Goal: Information Seeking & Learning: Learn about a topic

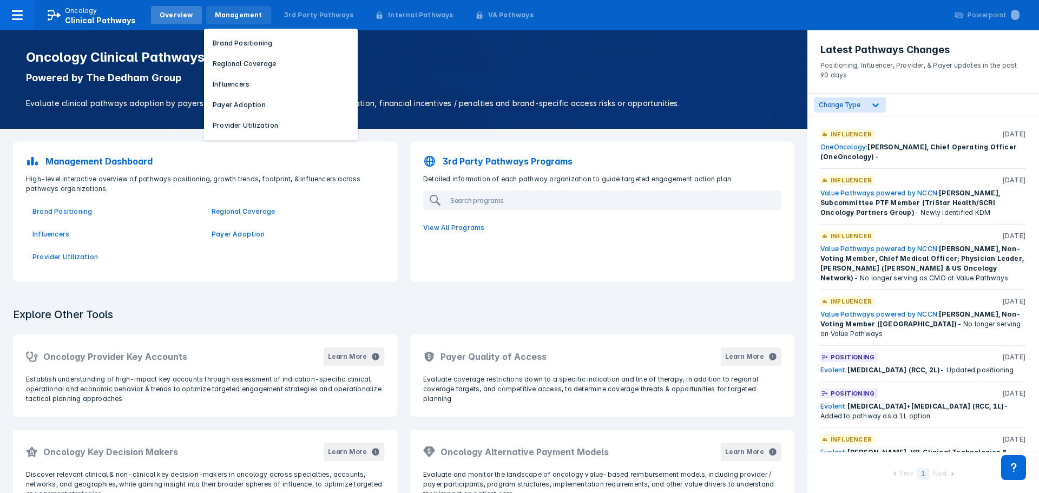
click at [246, 19] on div "Management" at bounding box center [239, 15] width 48 height 10
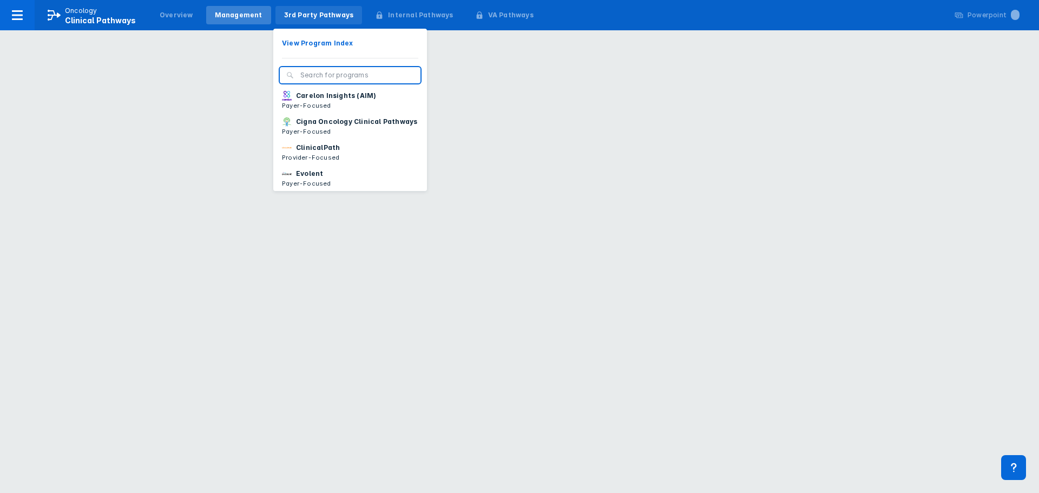
click at [307, 17] on div "3rd Party Pathways" at bounding box center [319, 15] width 70 height 10
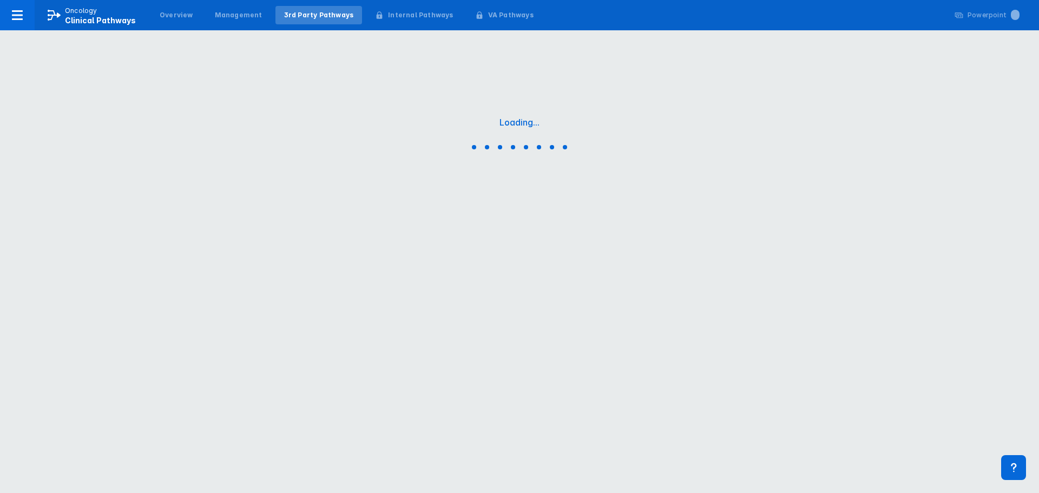
click at [307, 17] on div "3rd Party Pathways" at bounding box center [319, 15] width 70 height 10
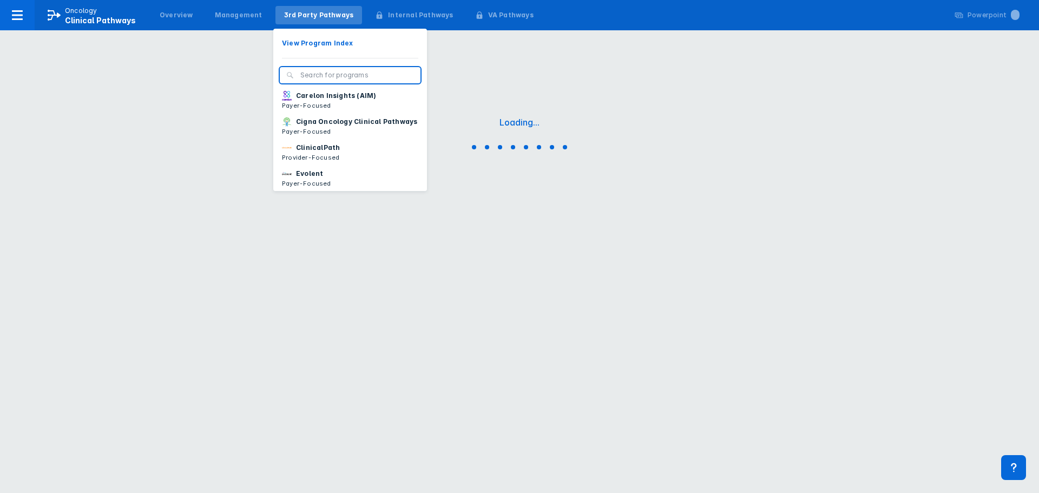
click at [312, 75] on input "search" at bounding box center [357, 75] width 114 height 10
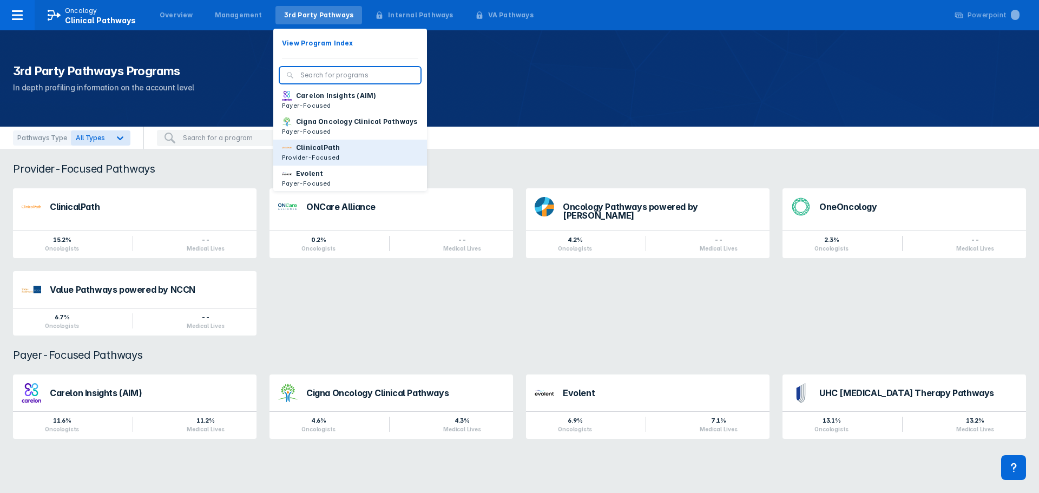
click at [314, 153] on p "ClinicalPath" at bounding box center [318, 148] width 44 height 10
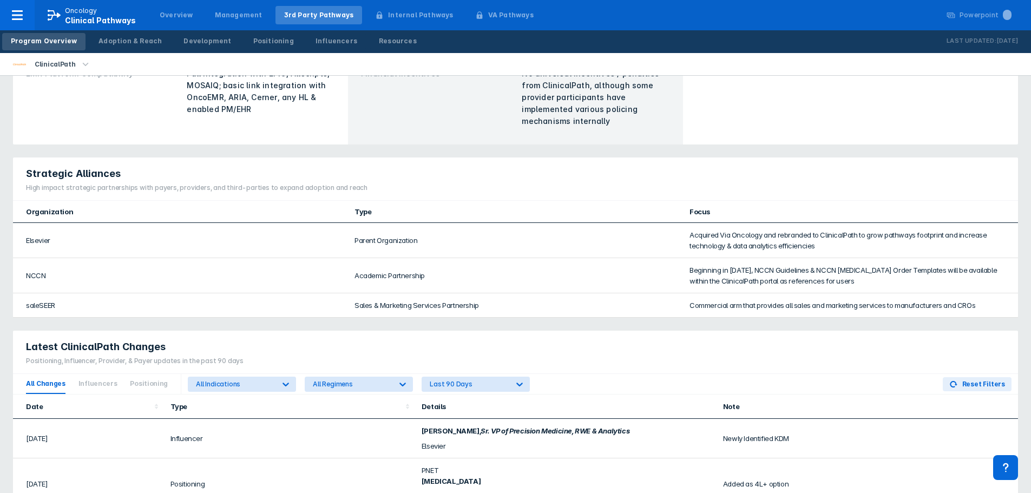
scroll to position [433, 0]
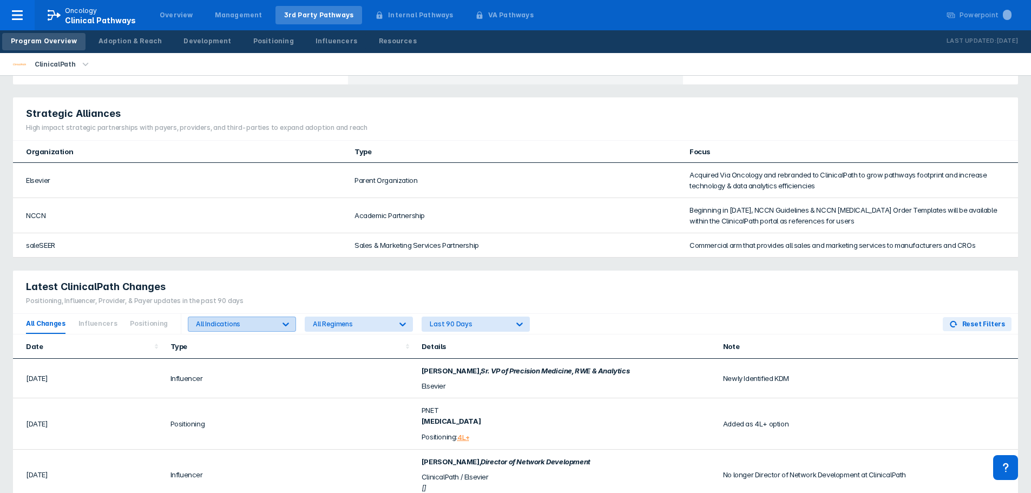
click at [276, 325] on div at bounding box center [285, 323] width 19 height 19
click at [212, 370] on div "PNET" at bounding box center [210, 369] width 57 height 21
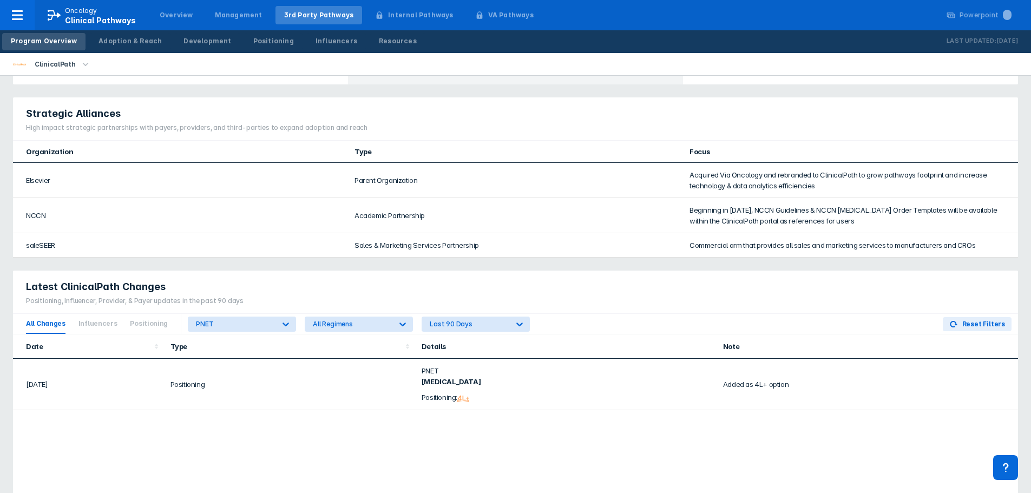
scroll to position [487, 0]
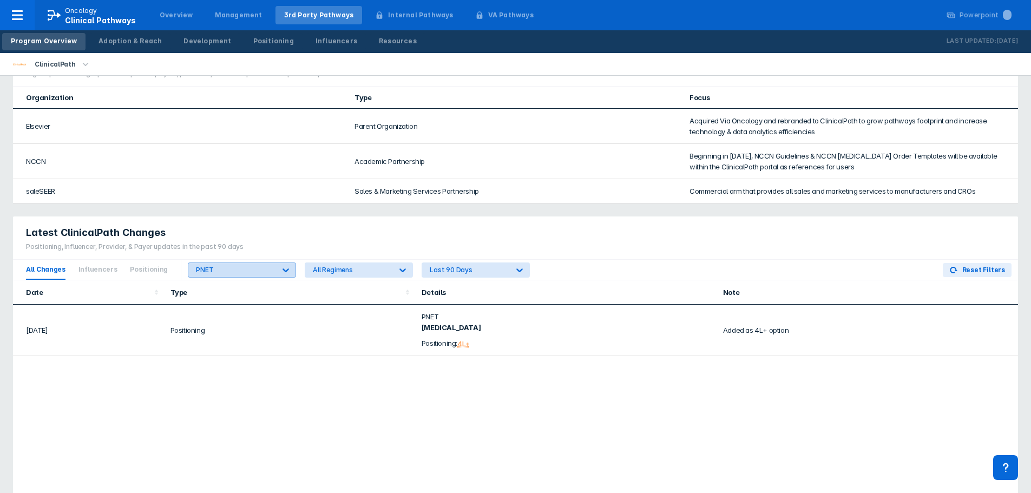
click at [227, 273] on div "PNET" at bounding box center [235, 270] width 78 height 8
click at [220, 288] on div "All Indications" at bounding box center [207, 294] width 51 height 21
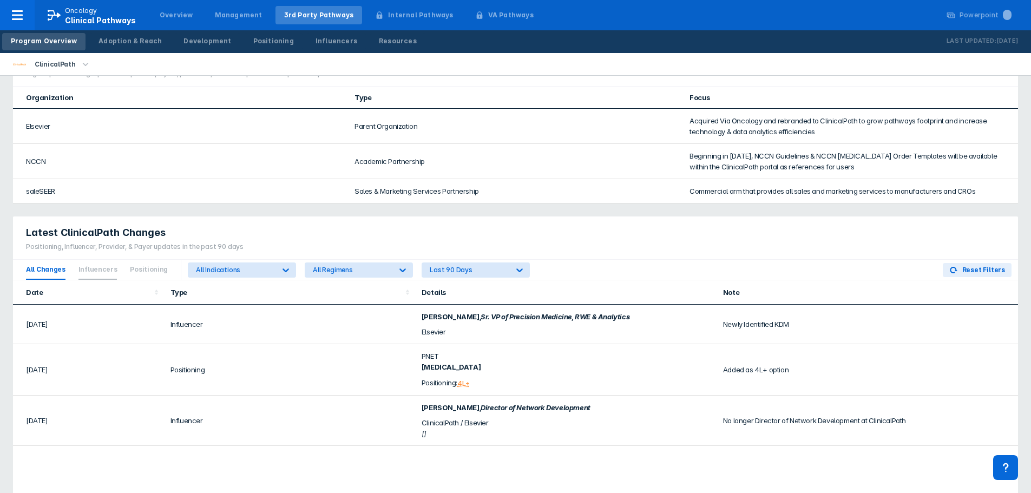
click at [88, 270] on span "Influencers" at bounding box center [97, 270] width 39 height 20
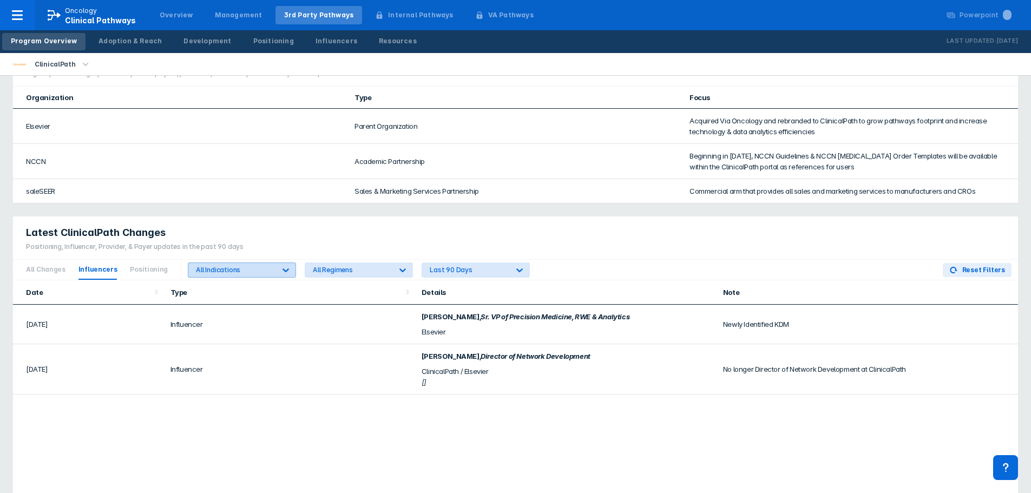
click at [251, 272] on div "All Indications" at bounding box center [235, 270] width 78 height 8
click at [145, 242] on div "Positioning, Influencer, Provider, & Payer updates in the past 90 days" at bounding box center [135, 247] width 218 height 10
click at [110, 278] on span "Influencers" at bounding box center [97, 270] width 39 height 20
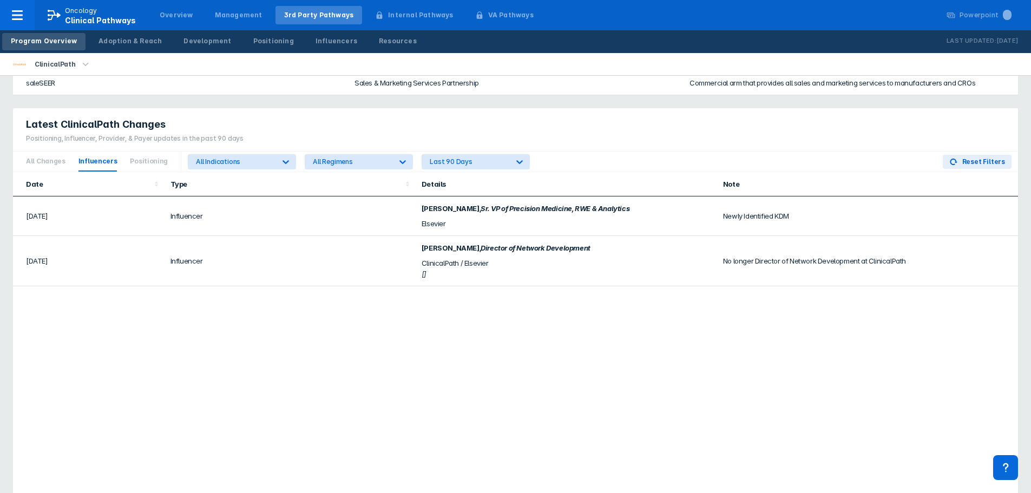
click at [272, 376] on div "Date Type Details Note Jul 2025 Influencer Olaf Lodbrok , Sr. VP of Precision M…" at bounding box center [515, 357] width 1005 height 370
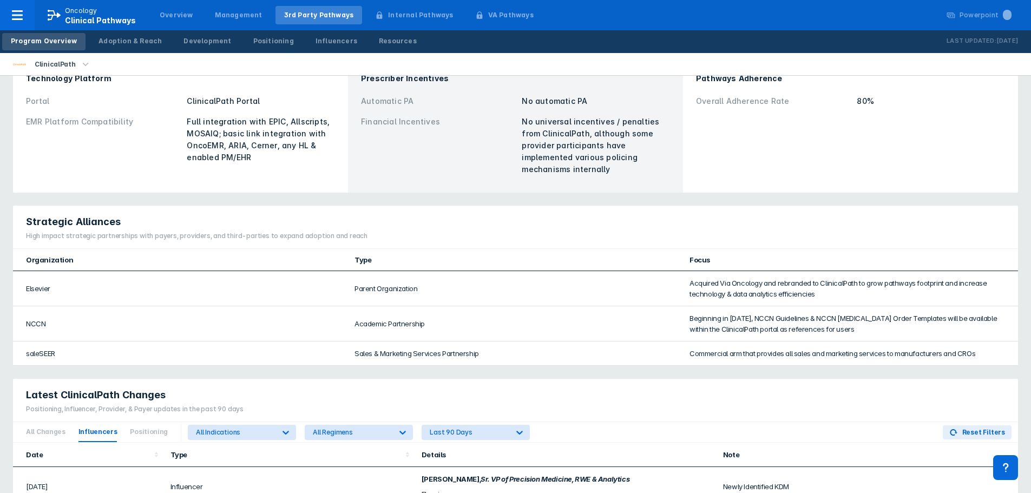
scroll to position [541, 0]
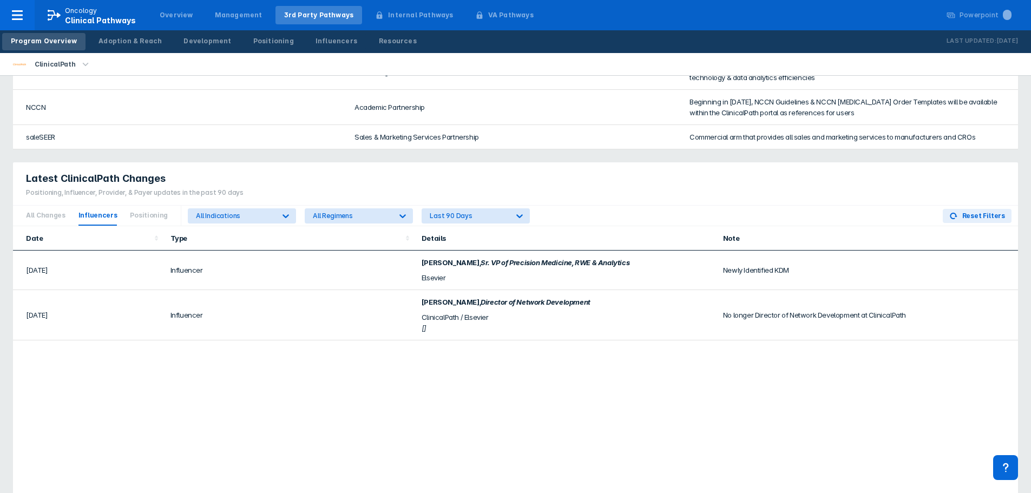
click at [123, 218] on div "All Changes Influencers Positioning" at bounding box center [97, 216] width 168 height 20
click at [130, 218] on span "Positioning" at bounding box center [149, 216] width 38 height 20
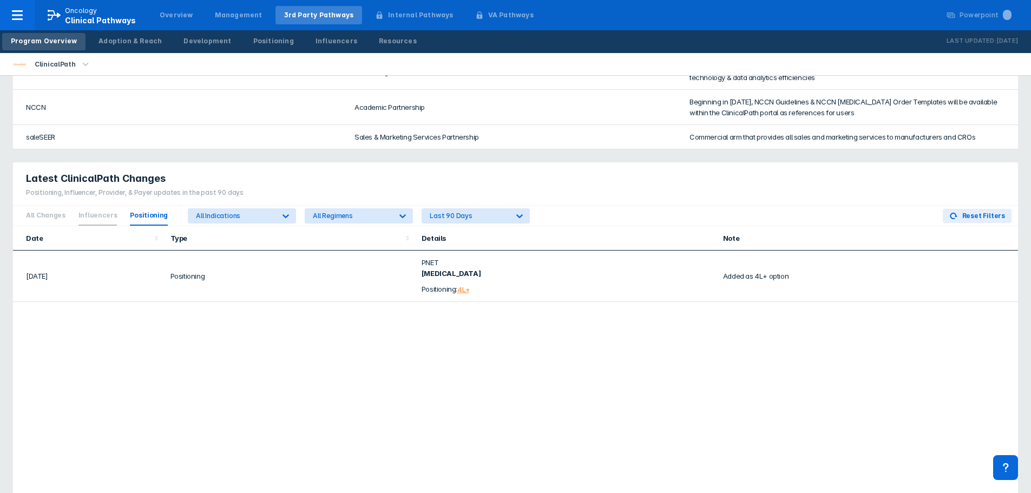
click at [92, 219] on span "Influencers" at bounding box center [97, 216] width 39 height 20
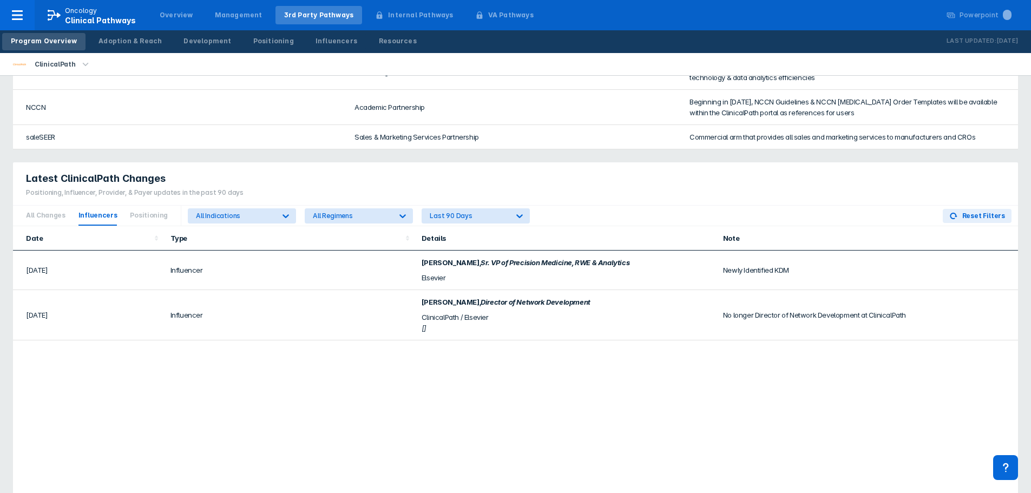
click at [301, 350] on div "Date Type Details Note Jul 2025 Influencer Olaf Lodbrok , Sr. VP of Precision M…" at bounding box center [515, 411] width 1005 height 370
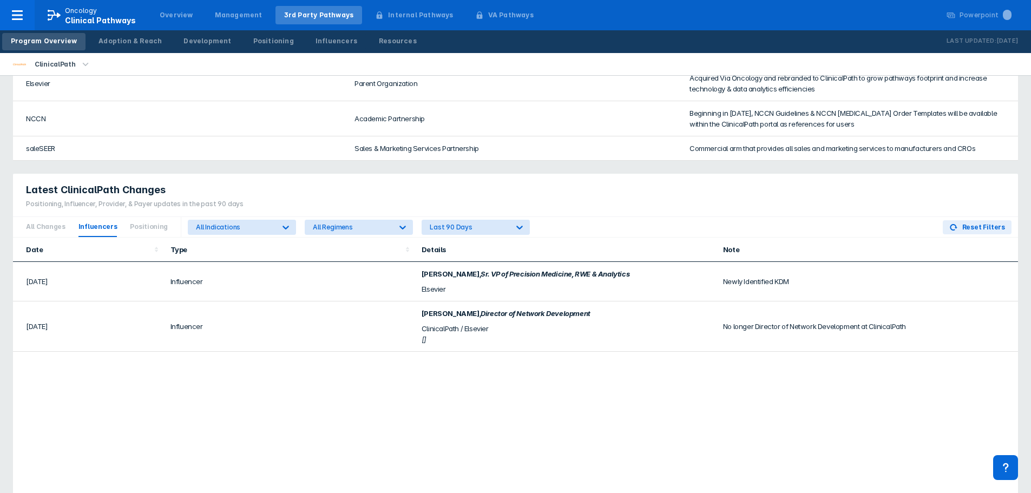
scroll to position [549, 0]
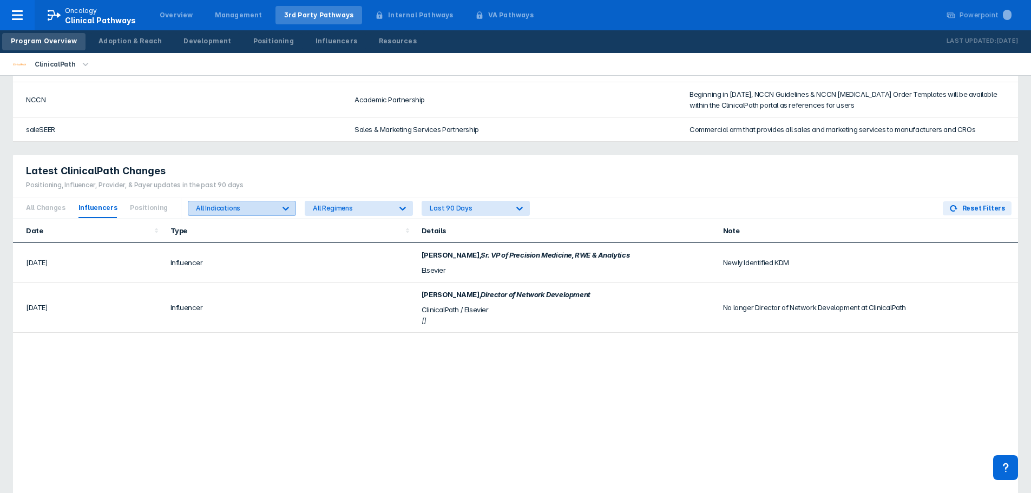
click at [252, 205] on div "All Indications" at bounding box center [235, 208] width 78 height 8
click at [305, 319] on td "Influencer" at bounding box center [289, 307] width 251 height 50
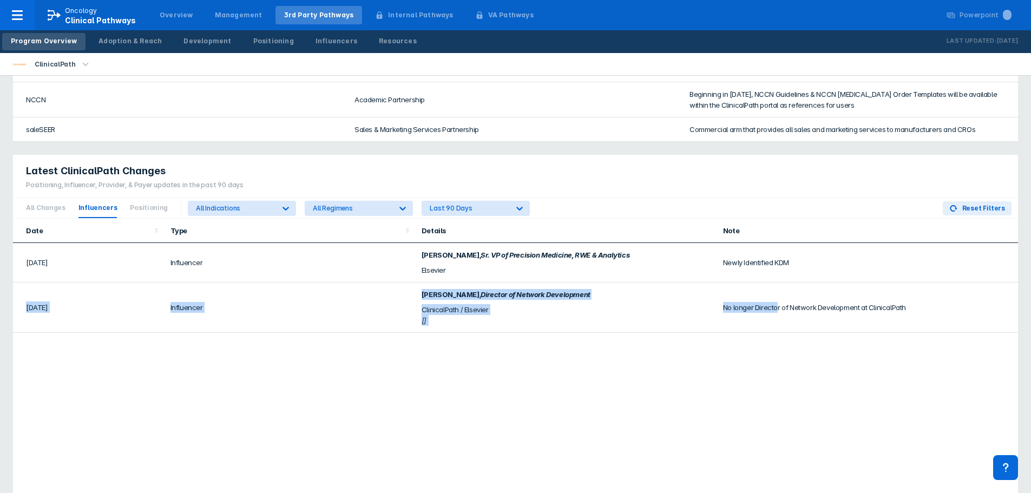
drag, startPoint x: 777, startPoint y: 322, endPoint x: 794, endPoint y: 252, distance: 72.3
click at [794, 252] on tbody "Jul 2025 Influencer Olaf Lodbrok , Sr. VP of Precision Medicine, RWE & Analytic…" at bounding box center [515, 288] width 1005 height 90
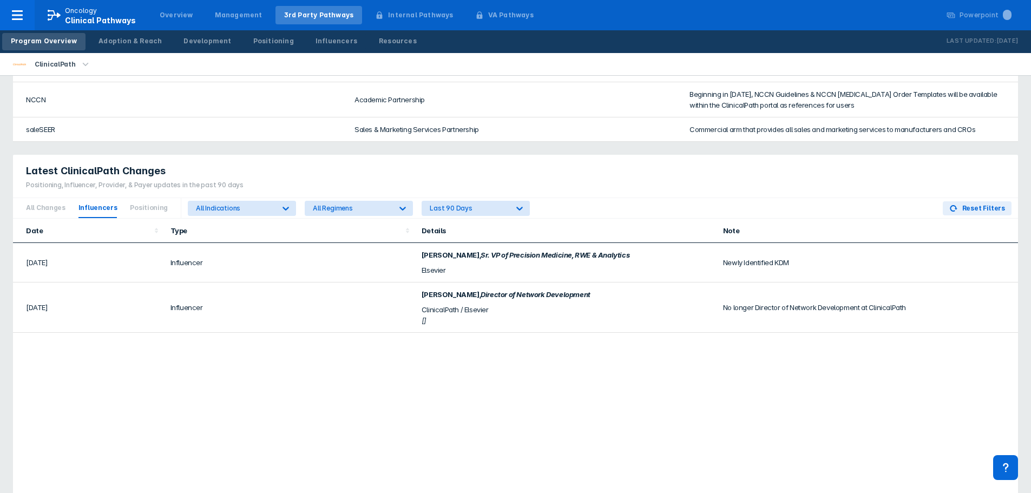
click at [753, 360] on div "Date Type Details Note Jul 2025 Influencer Olaf Lodbrok , Sr. VP of Precision M…" at bounding box center [515, 404] width 1005 height 370
click at [562, 341] on div "Date Type Details Note Jul 2025 Influencer Olaf Lodbrok , Sr. VP of Precision M…" at bounding box center [515, 404] width 1005 height 370
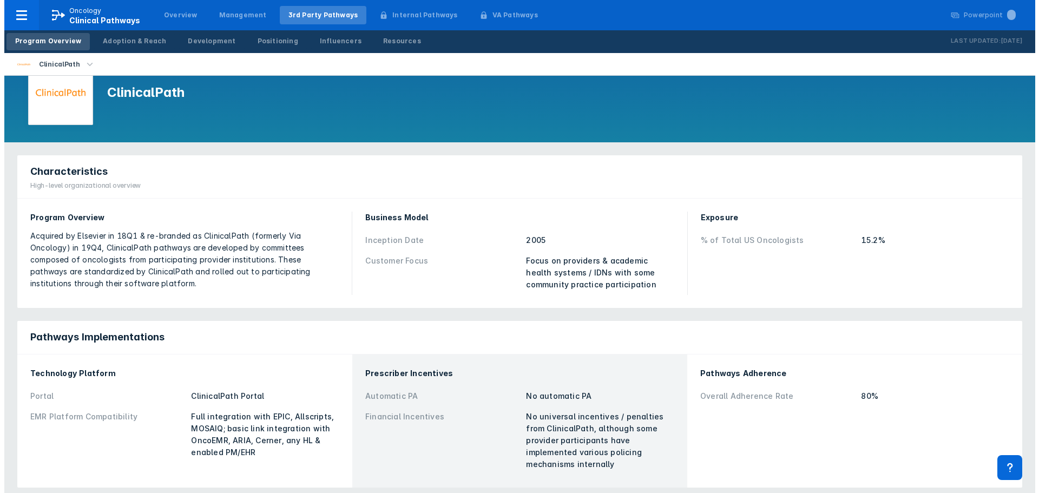
scroll to position [0, 0]
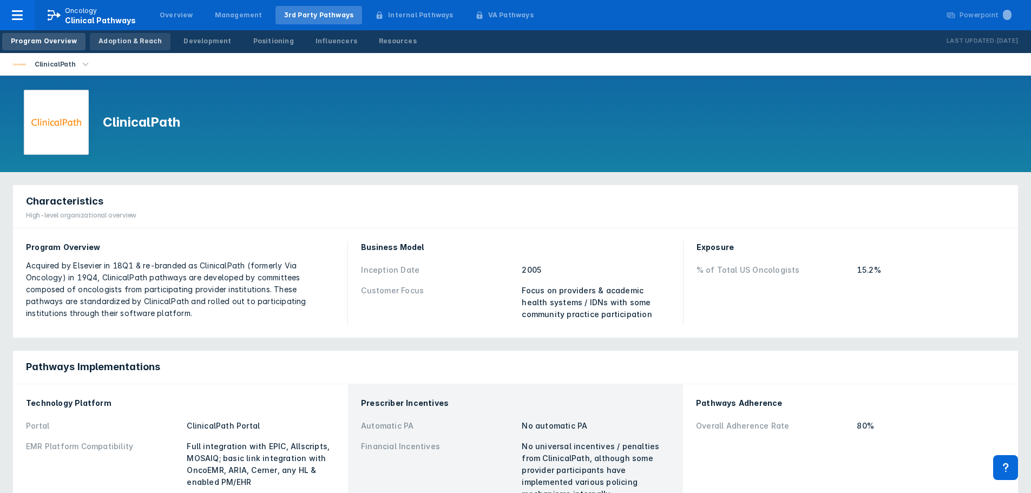
click at [136, 50] on link "Adoption & Reach" at bounding box center [130, 41] width 81 height 17
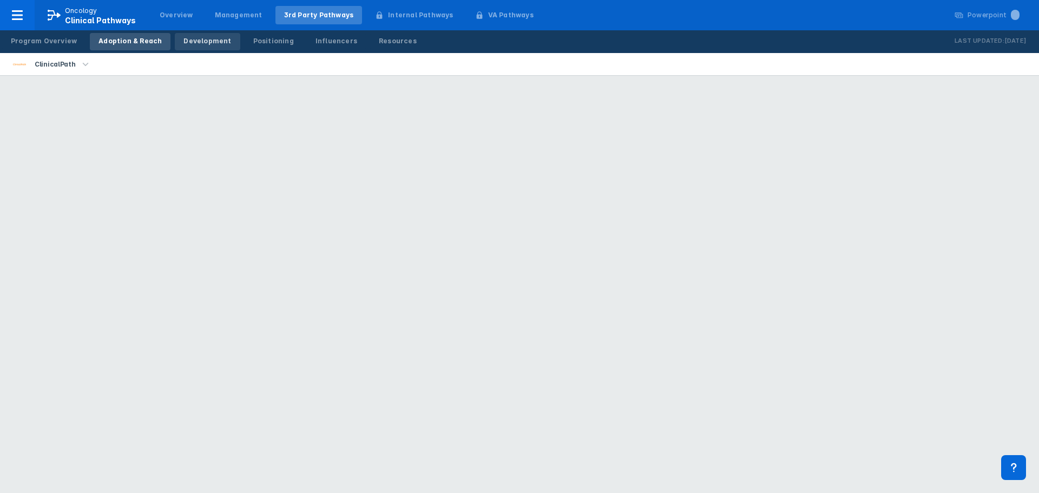
click at [183, 45] on div "Development" at bounding box center [207, 41] width 48 height 10
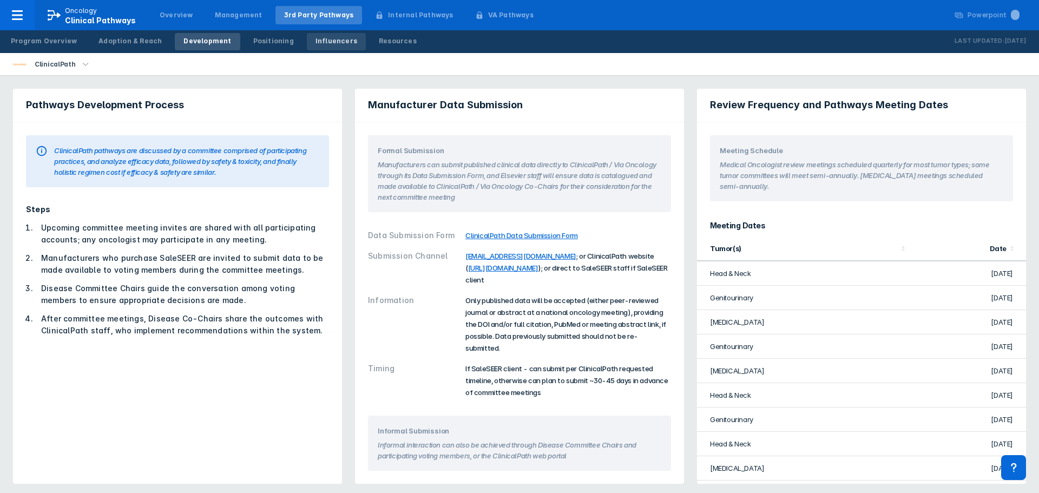
click at [315, 37] on div "Influencers" at bounding box center [336, 41] width 42 height 10
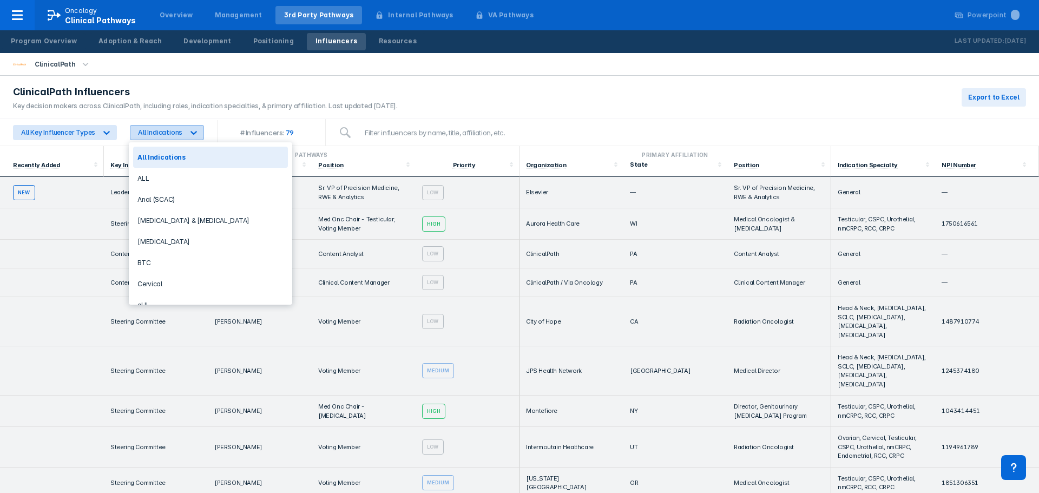
click at [174, 131] on div "All Indications" at bounding box center [160, 132] width 44 height 8
click at [193, 133] on icon at bounding box center [193, 133] width 6 height 4
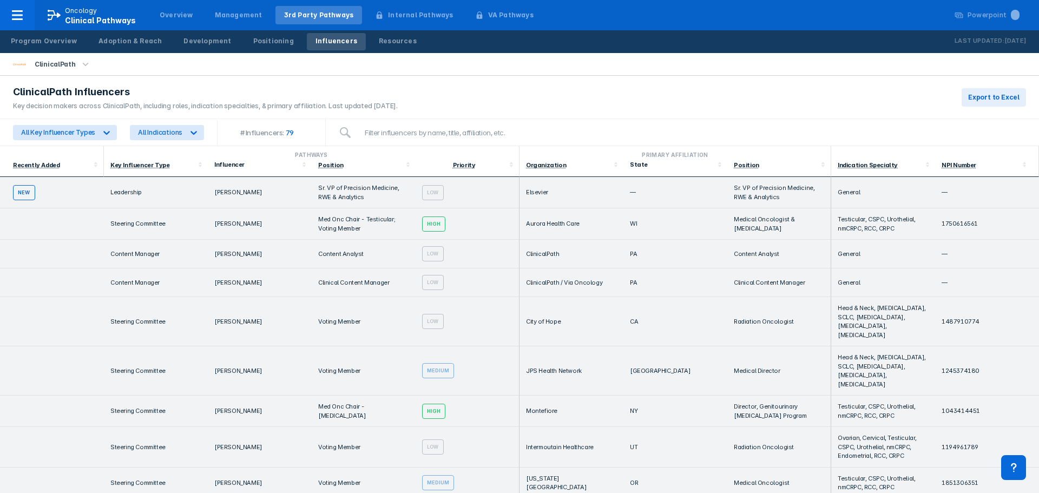
click at [545, 70] on div "ClinicalPath" at bounding box center [519, 64] width 1039 height 23
click at [261, 42] on div "Positioning" at bounding box center [273, 41] width 41 height 10
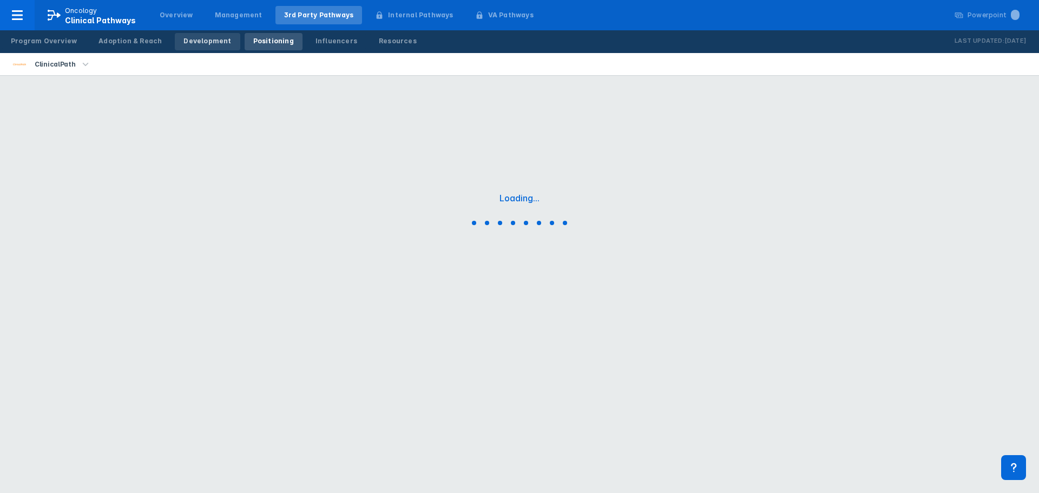
click at [208, 42] on div "Development" at bounding box center [207, 41] width 48 height 10
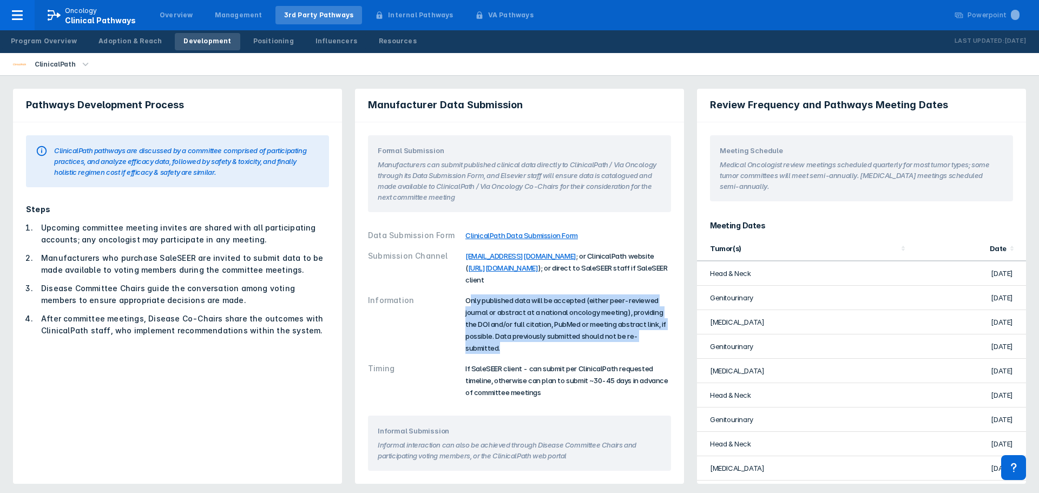
drag, startPoint x: 472, startPoint y: 304, endPoint x: 678, endPoint y: 337, distance: 208.3
click at [678, 337] on div "Formal Submission Manufacturers can submit published clinical data directly to …" at bounding box center [519, 265] width 329 height 287
click at [671, 338] on div "Data Submission Form ClinicalPath Data Submission Form Submission Channel viada…" at bounding box center [519, 314] width 316 height 190
click at [677, 335] on div "Data Submission Form ClinicalPath Data Submission Form Submission Channel viada…" at bounding box center [519, 314] width 316 height 190
drag, startPoint x: 672, startPoint y: 337, endPoint x: 420, endPoint y: 302, distance: 254.1
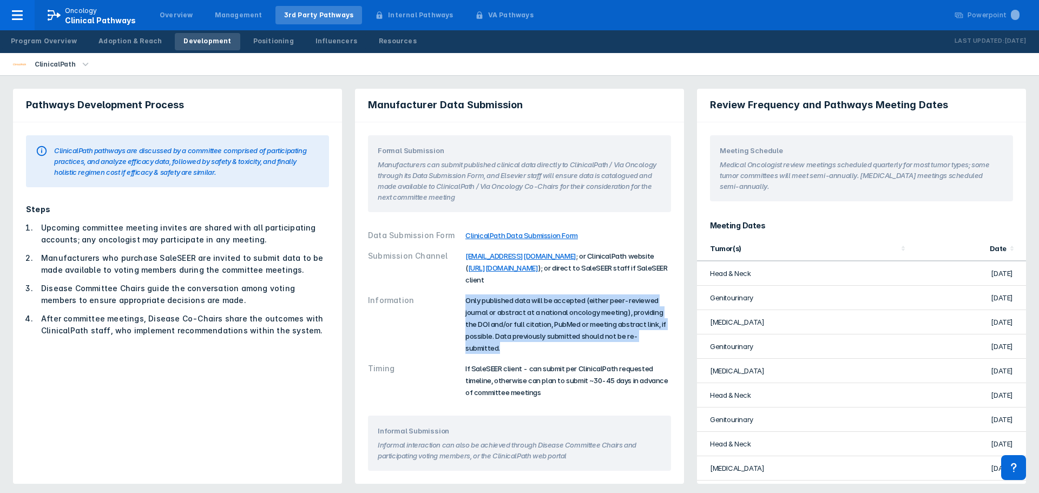
click at [420, 302] on div "Data Submission Form ClinicalPath Data Submission Form Submission Channel viada…" at bounding box center [519, 314] width 316 height 190
click at [419, 321] on div "Information" at bounding box center [413, 324] width 91 height 60
